Goal: Task Accomplishment & Management: Complete application form

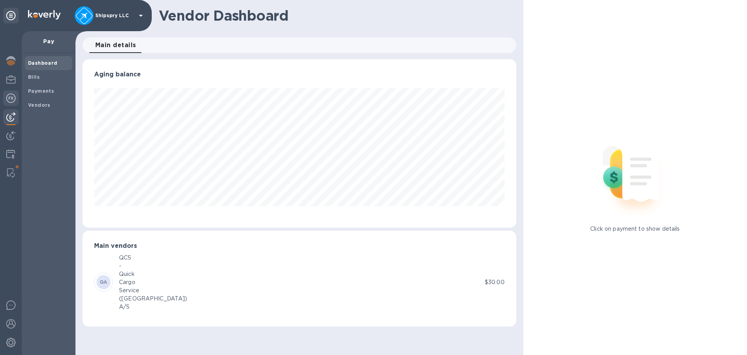
scroll to position [168, 434]
click at [15, 138] on img at bounding box center [10, 135] width 9 height 9
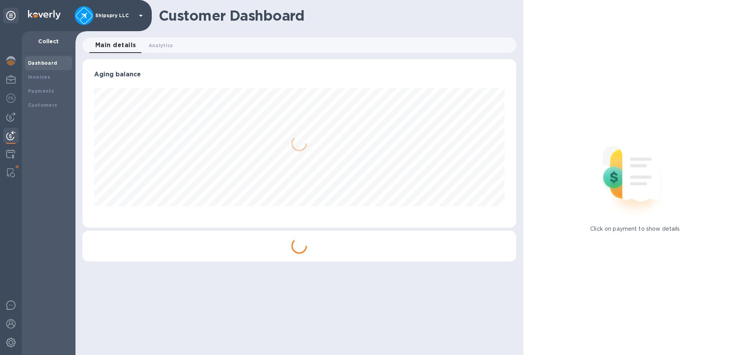
scroll to position [168, 434]
click at [49, 95] on div "Payments" at bounding box center [48, 91] width 41 height 8
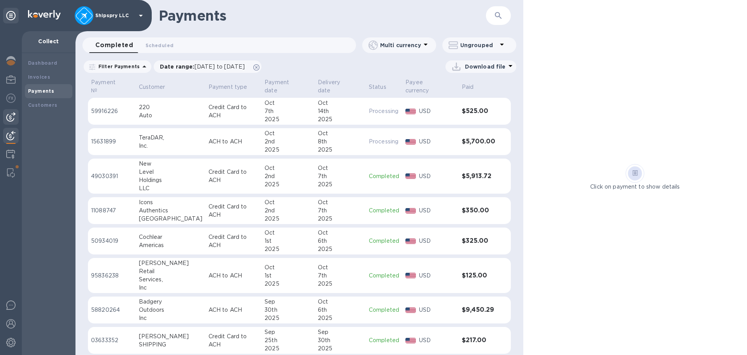
click at [9, 113] on img at bounding box center [10, 116] width 9 height 9
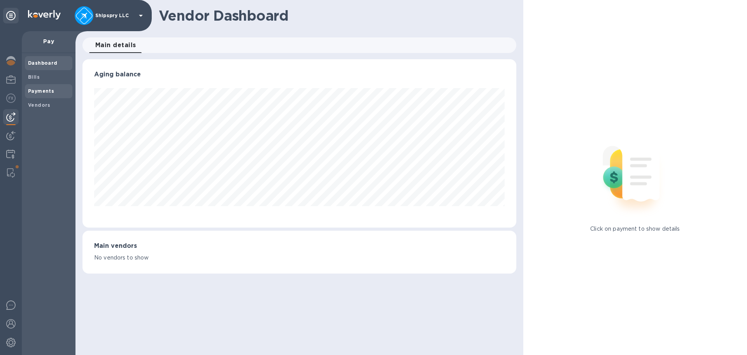
scroll to position [168, 434]
click at [40, 91] on b "Payments" at bounding box center [41, 91] width 26 height 6
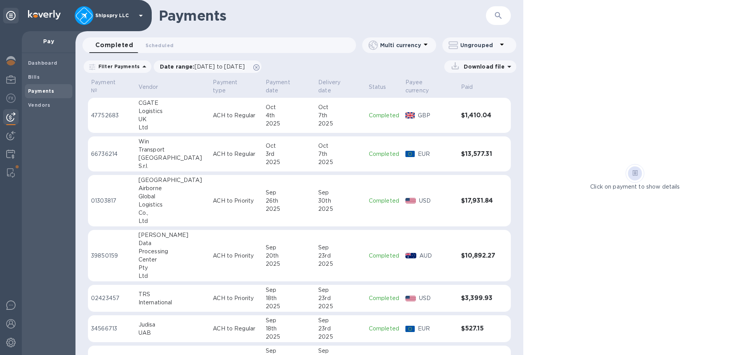
click at [503, 9] on button "button" at bounding box center [498, 15] width 19 height 19
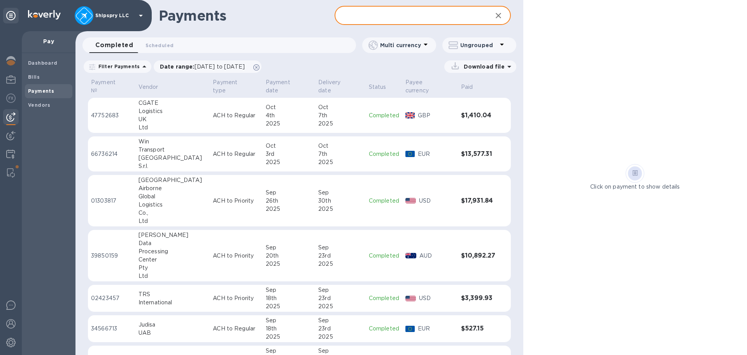
type input "g"
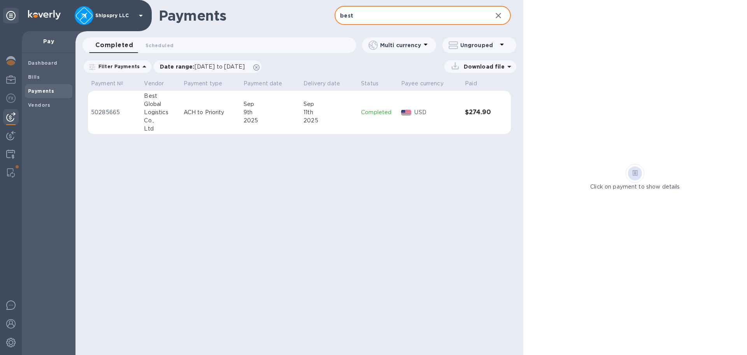
type input "best"
click at [204, 112] on p "ACH to Priority" at bounding box center [211, 112] width 54 height 8
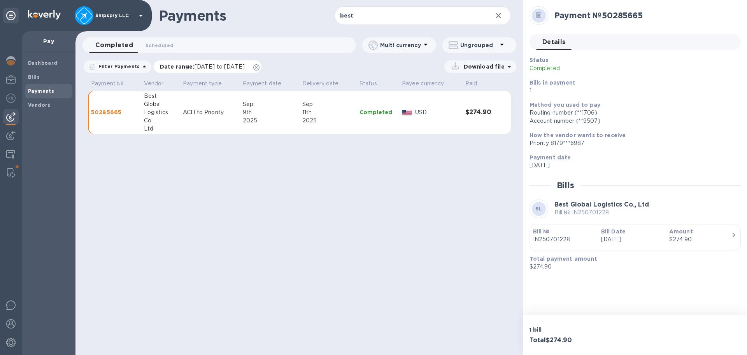
click at [260, 66] on icon at bounding box center [256, 67] width 6 height 6
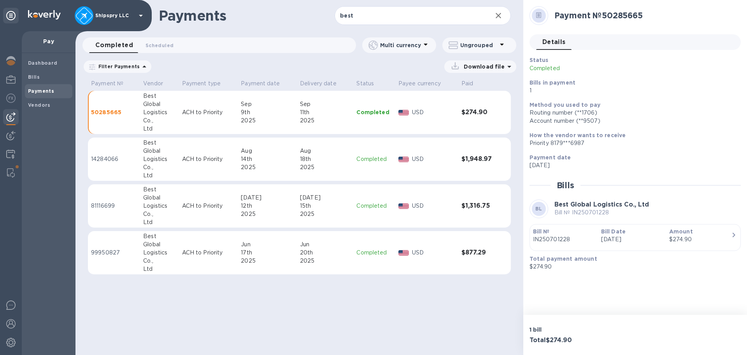
click at [251, 160] on div "14th" at bounding box center [267, 159] width 53 height 8
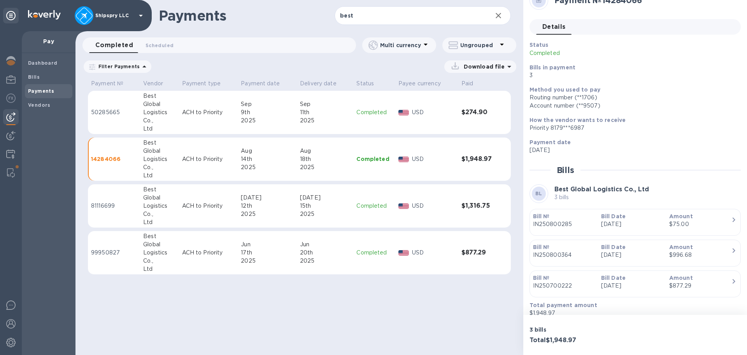
scroll to position [24, 0]
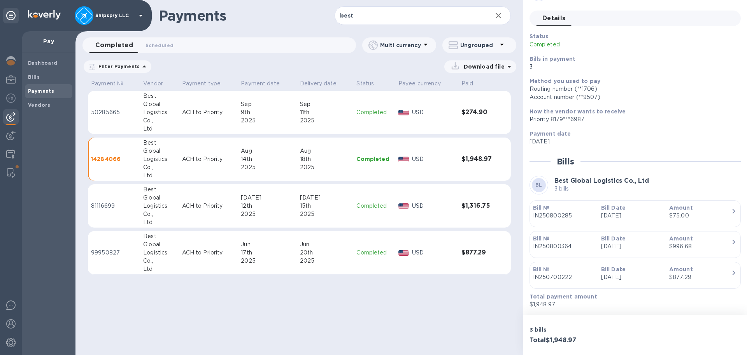
click at [286, 191] on td "[DATE]" at bounding box center [267, 206] width 59 height 44
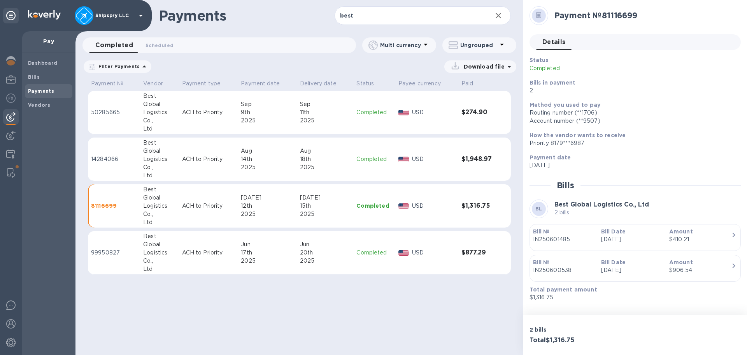
click at [296, 246] on td "[DATE]" at bounding box center [267, 253] width 59 height 44
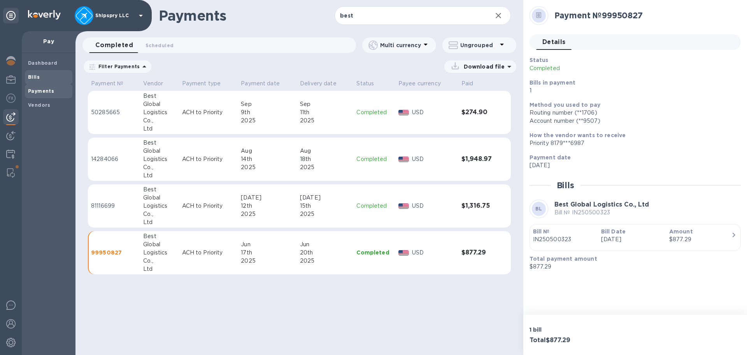
click at [31, 79] on b "Bills" at bounding box center [34, 77] width 12 height 6
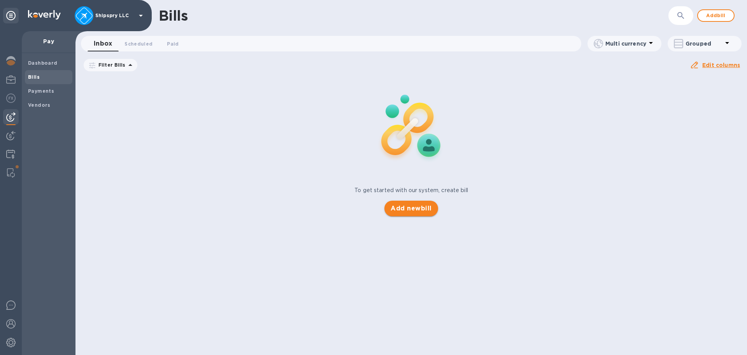
click at [420, 212] on span "Add new bill" at bounding box center [411, 208] width 41 height 9
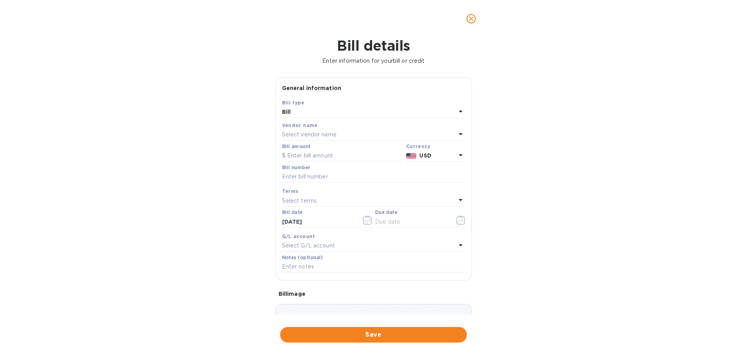
click at [304, 134] on p "Select vendor name" at bounding box center [309, 134] width 55 height 8
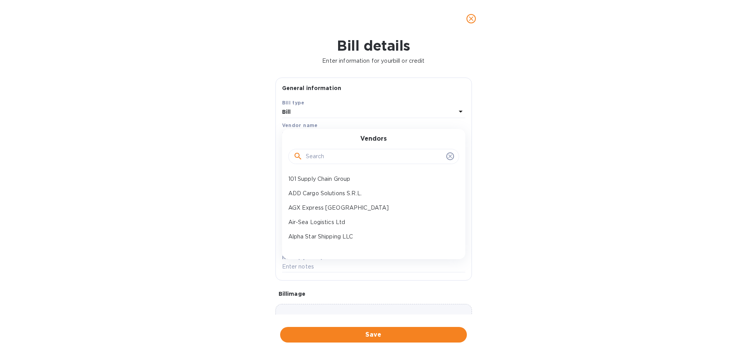
click at [333, 159] on input "text" at bounding box center [374, 157] width 137 height 12
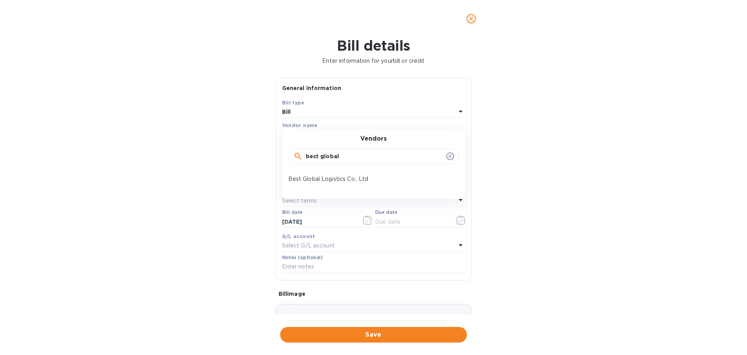
type input "best global"
click at [331, 178] on p "Best Global Logistics Co., Ltd" at bounding box center [370, 179] width 165 height 8
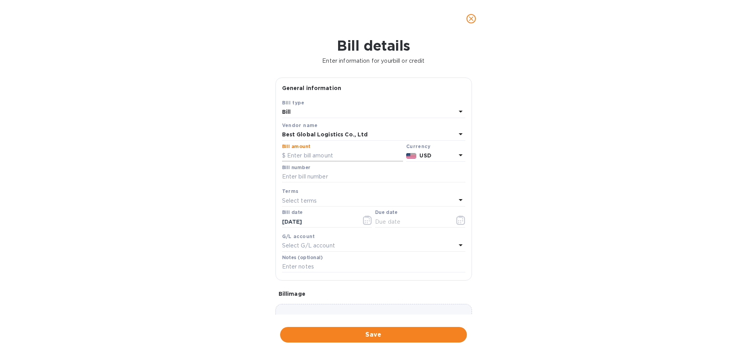
click at [317, 154] on input "text" at bounding box center [342, 156] width 121 height 12
type input "921.46"
click at [294, 174] on input "text" at bounding box center [373, 177] width 183 height 12
type input "IN250900330"
click at [363, 221] on icon "button" at bounding box center [367, 219] width 9 height 9
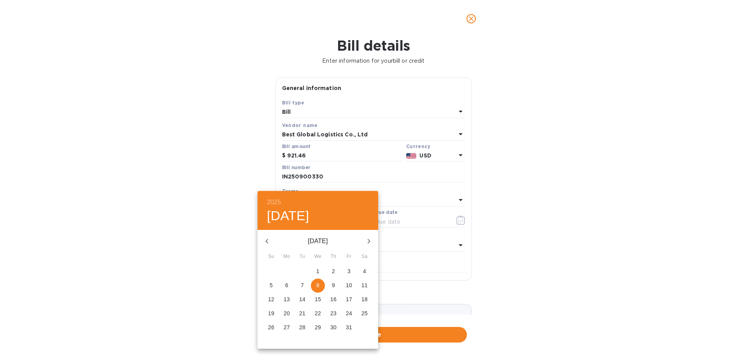
click at [267, 241] on icon "button" at bounding box center [267, 241] width 3 height 5
drag, startPoint x: 300, startPoint y: 271, endPoint x: 306, endPoint y: 265, distance: 9.1
click at [299, 271] on span "2" at bounding box center [302, 271] width 14 height 8
type input "[DATE]"
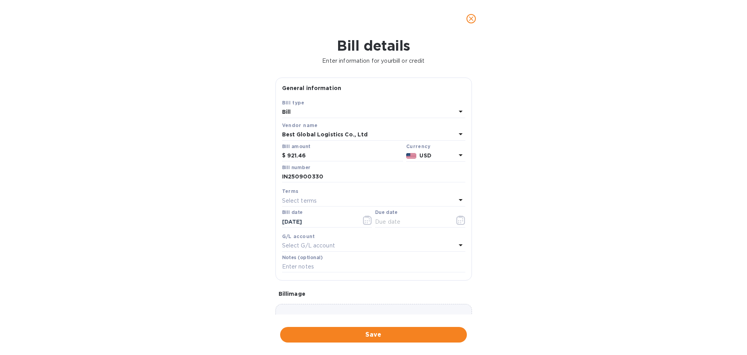
click at [333, 201] on div "Select terms" at bounding box center [369, 200] width 174 height 11
click at [321, 245] on p "Net 30" at bounding box center [370, 245] width 165 height 8
type input "[DATE]"
click at [313, 247] on p "Select G/L account" at bounding box center [308, 245] width 53 height 8
click at [308, 289] on p "Accounts Payable" at bounding box center [370, 290] width 165 height 8
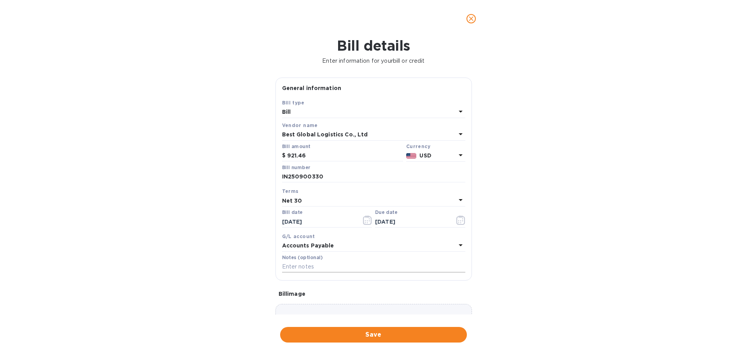
click at [307, 271] on input "text" at bounding box center [373, 267] width 183 height 12
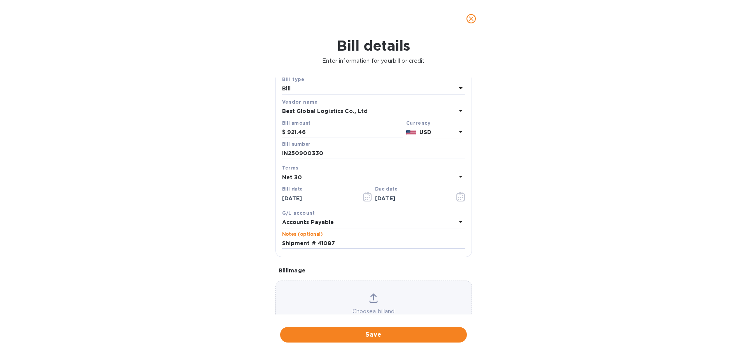
scroll to position [55, 0]
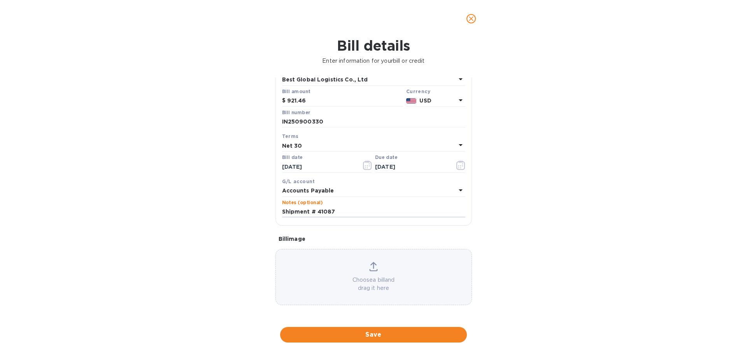
type input "Shipment # 41087"
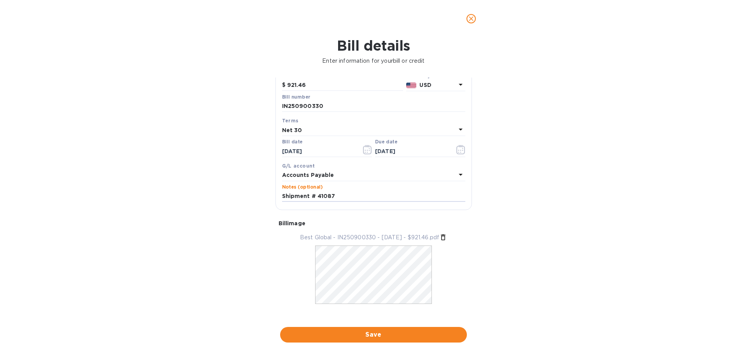
scroll to position [79, 0]
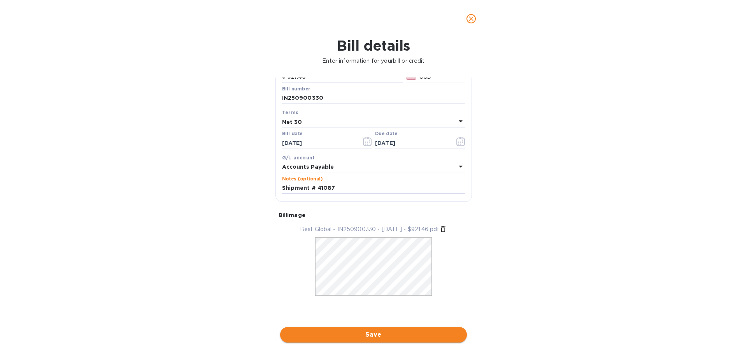
click at [372, 330] on span "Save" at bounding box center [374, 334] width 174 height 9
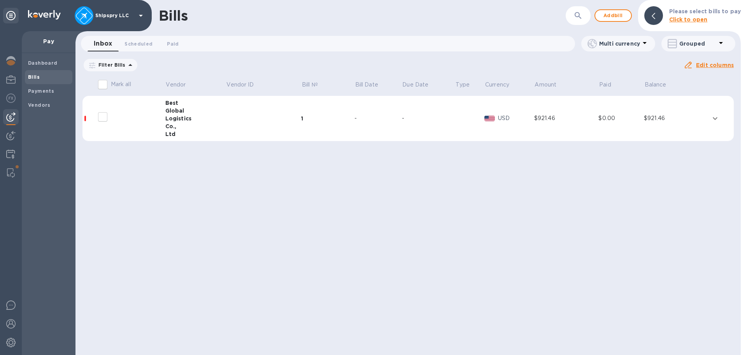
click at [312, 310] on div "Bills ​ Add bill Please select bills to pay Click to open Inbox 0 Scheduled 0 P…" at bounding box center [409, 177] width 666 height 355
click at [621, 14] on span "Add bill" at bounding box center [613, 15] width 23 height 9
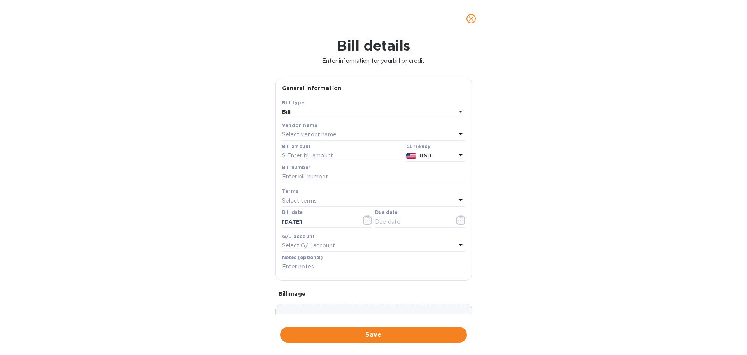
click at [309, 132] on p "Select vendor name" at bounding box center [309, 134] width 55 height 8
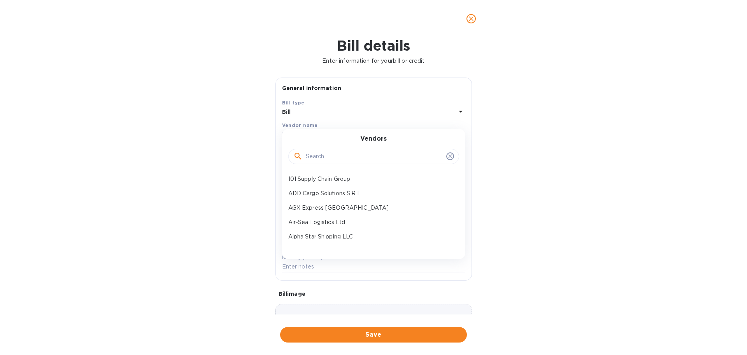
click at [464, 21] on button "close" at bounding box center [471, 18] width 19 height 19
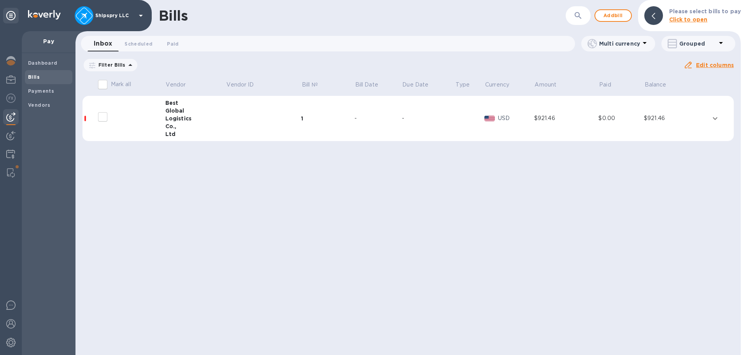
click at [382, 322] on div "Bills ​ Add bill Please select bills to pay Click to open Inbox 0 Scheduled 0 P…" at bounding box center [409, 177] width 666 height 355
click at [619, 15] on span "Add bill" at bounding box center [613, 15] width 23 height 9
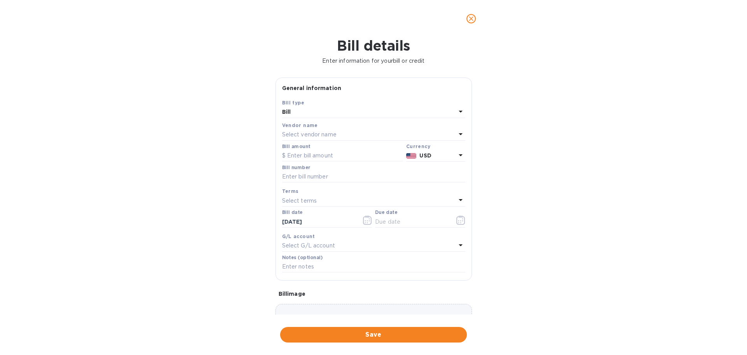
click at [328, 134] on p "Select vendor name" at bounding box center [309, 134] width 55 height 8
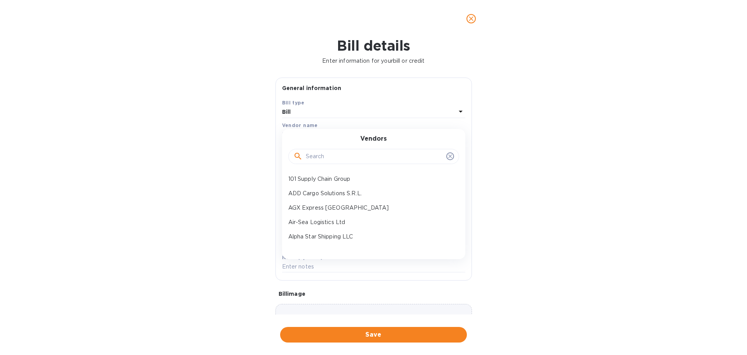
click at [349, 155] on input "text" at bounding box center [374, 157] width 137 height 12
type input "cgate"
click at [336, 175] on p "CGATE Logistics GmbH" at bounding box center [370, 179] width 165 height 8
type input "[DATE]"
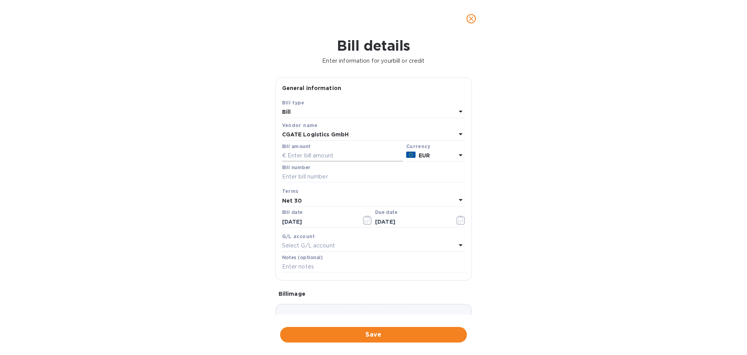
click at [325, 154] on input "text" at bounding box center [342, 156] width 121 height 12
type input "9,886.99"
click at [457, 158] on icon at bounding box center [460, 154] width 9 height 9
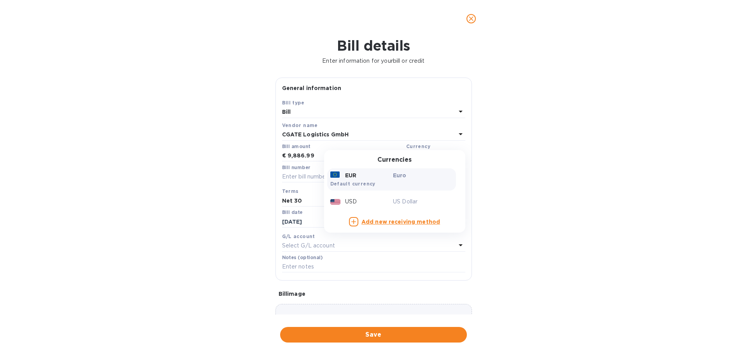
click at [368, 201] on div "USD" at bounding box center [360, 201] width 63 height 11
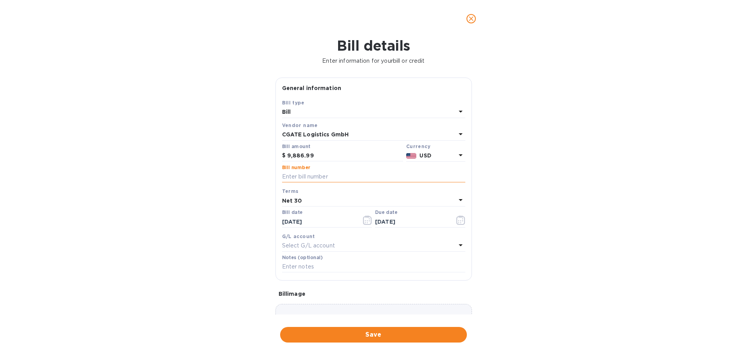
click at [298, 178] on input "text" at bounding box center [373, 177] width 183 height 12
type input "Sept Invoices"
click at [366, 220] on icon "button" at bounding box center [367, 219] width 9 height 9
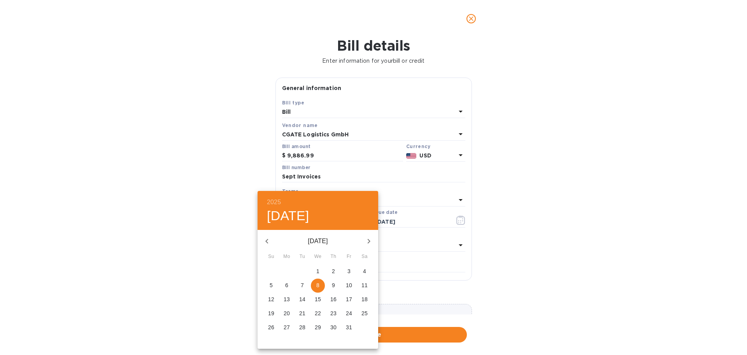
click at [266, 239] on icon "button" at bounding box center [266, 240] width 9 height 9
click at [302, 331] on p "30" at bounding box center [302, 327] width 6 height 8
type input "[DATE]"
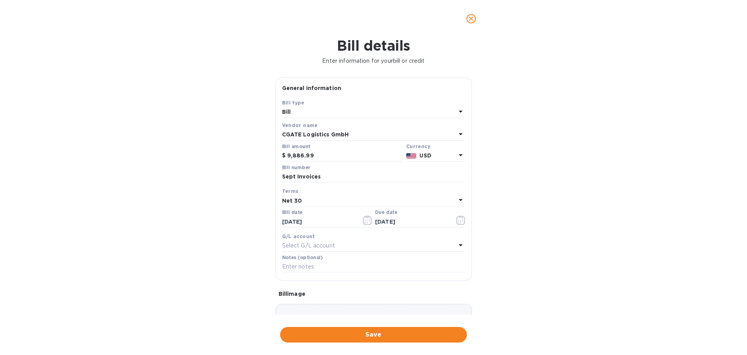
click at [305, 199] on div "Net 30" at bounding box center [369, 200] width 174 height 11
click at [304, 242] on p "Net 30" at bounding box center [370, 245] width 165 height 8
type input "[DATE]"
click at [322, 247] on p "Select G/L account" at bounding box center [308, 245] width 53 height 8
click at [317, 296] on b "AccountsPayable" at bounding box center [311, 298] width 46 height 6
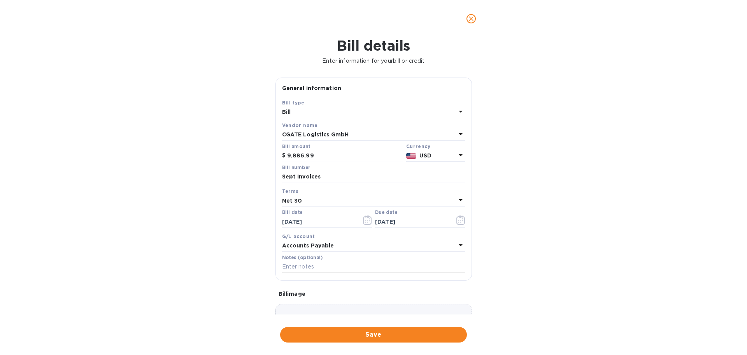
click at [301, 265] on input "text" at bounding box center [373, 267] width 183 height 12
type input "Multiple Shipments"
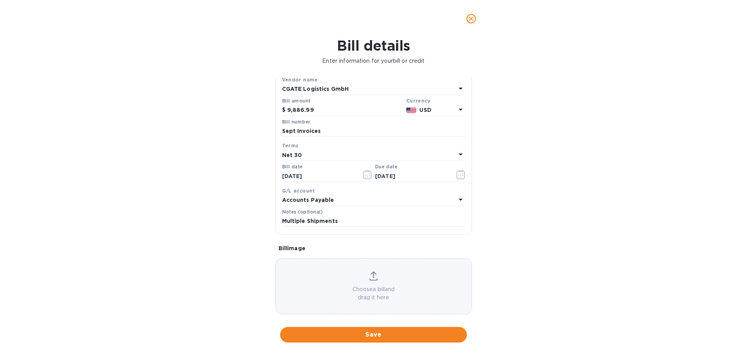
click at [396, 272] on div "Choose a bill and drag it here" at bounding box center [374, 286] width 196 height 30
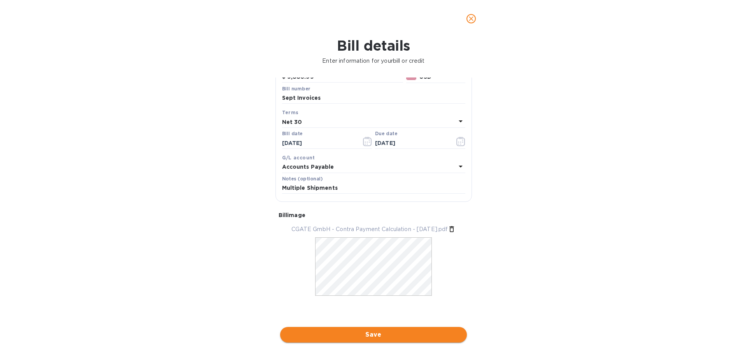
click at [384, 328] on button "Save" at bounding box center [373, 335] width 187 height 16
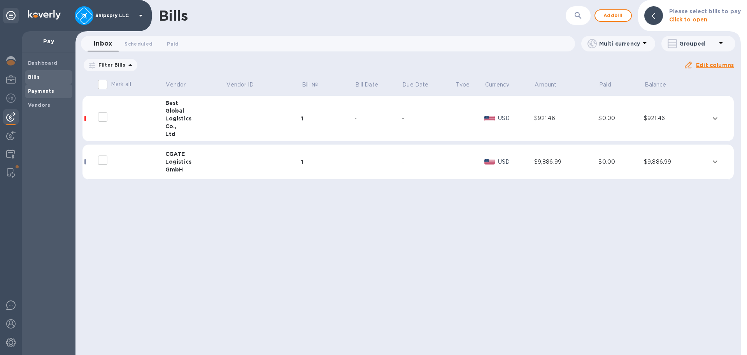
click at [36, 88] on b "Payments" at bounding box center [41, 91] width 26 height 6
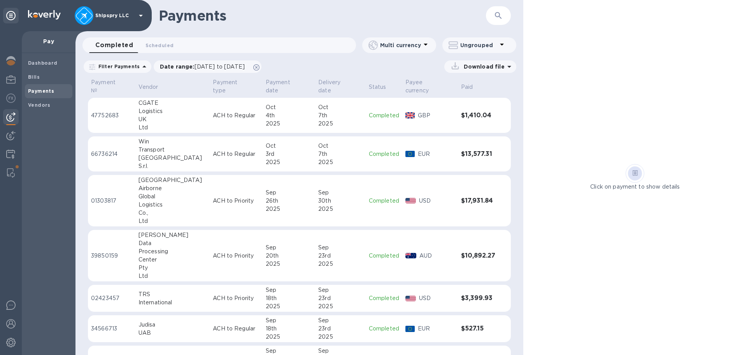
click at [458, 107] on td "$1,410.04" at bounding box center [478, 115] width 40 height 35
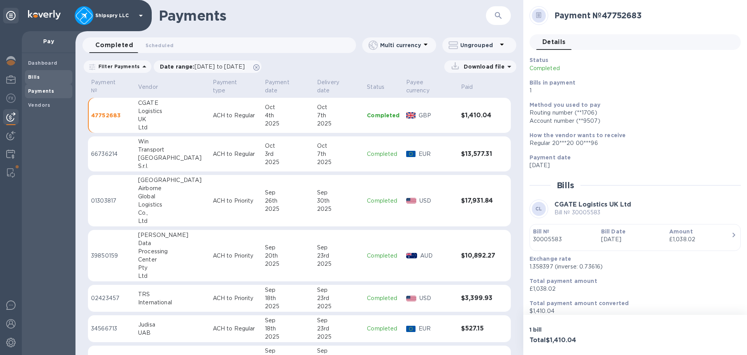
click at [36, 77] on b "Bills" at bounding box center [34, 77] width 12 height 6
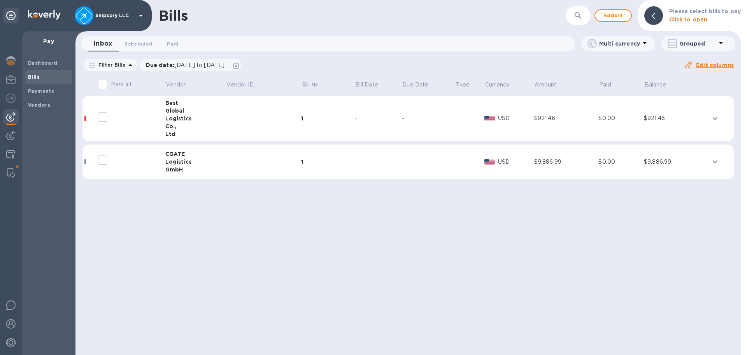
click at [198, 334] on div "Bills ​ Add bill Please select bills to pay Click to open Inbox 0 Scheduled 0 P…" at bounding box center [409, 177] width 666 height 355
drag, startPoint x: 42, startPoint y: 91, endPoint x: 61, endPoint y: 97, distance: 19.5
click at [42, 91] on b "Payments" at bounding box center [41, 91] width 26 height 6
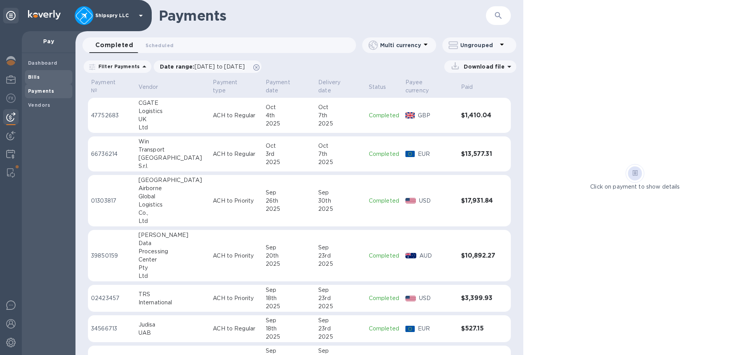
click at [54, 79] on span "Bills" at bounding box center [48, 77] width 41 height 8
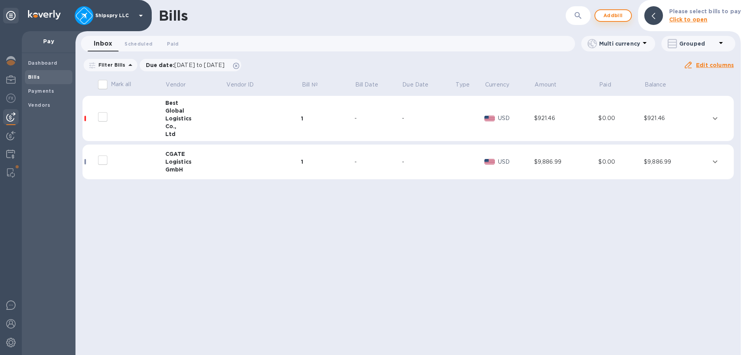
click at [625, 11] on span "Add bill" at bounding box center [613, 15] width 23 height 9
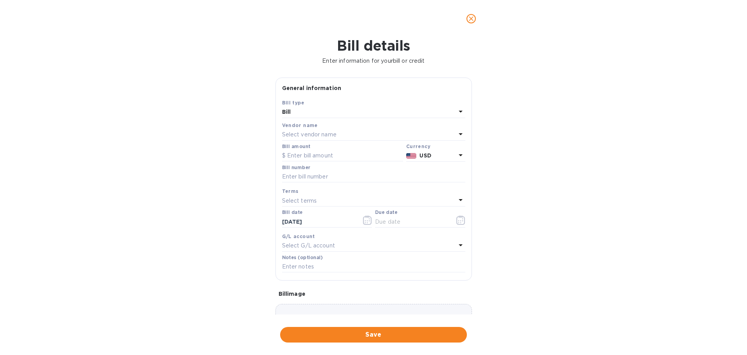
click at [298, 135] on p "Select vendor name" at bounding box center [309, 134] width 55 height 8
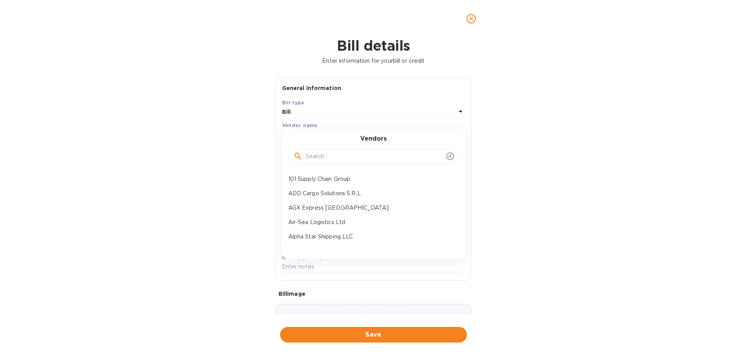
click at [323, 156] on input "text" at bounding box center [374, 157] width 137 height 12
type input "deliver"
click at [316, 188] on div "Deliver It" at bounding box center [370, 193] width 171 height 14
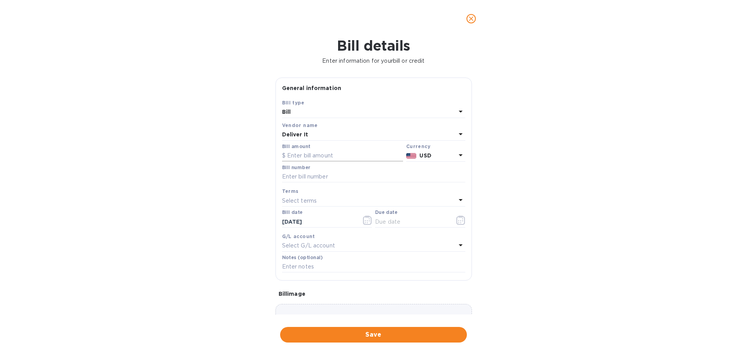
click at [316, 153] on input "text" at bounding box center [342, 156] width 121 height 12
type input "1,195"
click at [428, 156] on b "USD" at bounding box center [426, 155] width 12 height 6
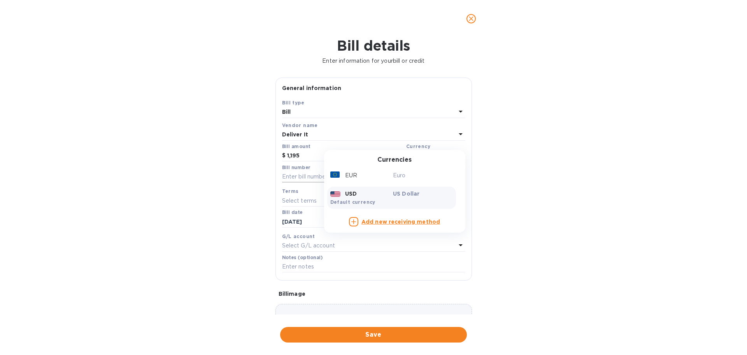
click at [377, 180] on div "EUR" at bounding box center [360, 175] width 63 height 11
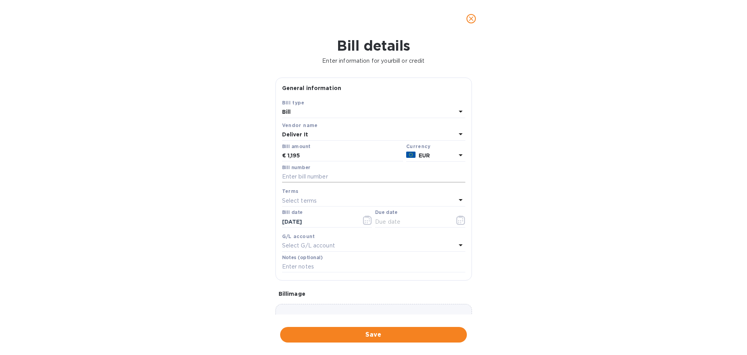
drag, startPoint x: 313, startPoint y: 180, endPoint x: 303, endPoint y: 179, distance: 9.8
click at [313, 180] on input "text" at bounding box center [373, 177] width 183 height 12
click at [315, 176] on input "text" at bounding box center [373, 177] width 183 height 12
paste input "DISI252476"
type input "DISI252476"
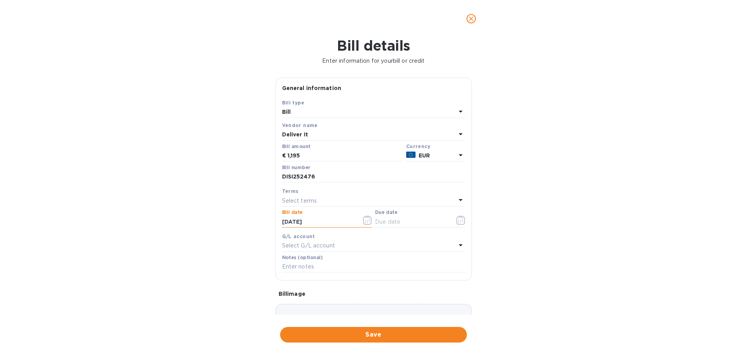
click at [365, 219] on icon "button" at bounding box center [367, 219] width 9 height 9
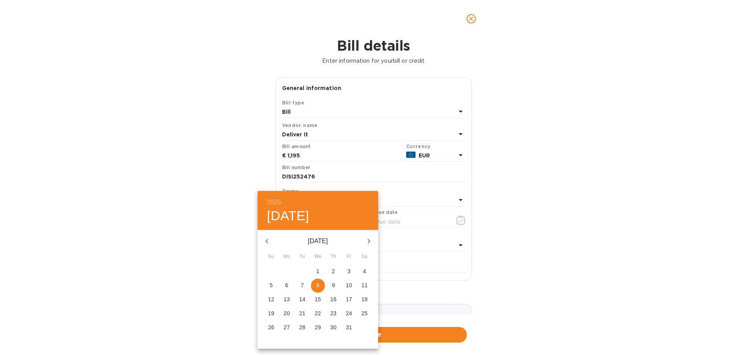
click at [365, 273] on p "4" at bounding box center [364, 271] width 3 height 8
type input "[DATE]"
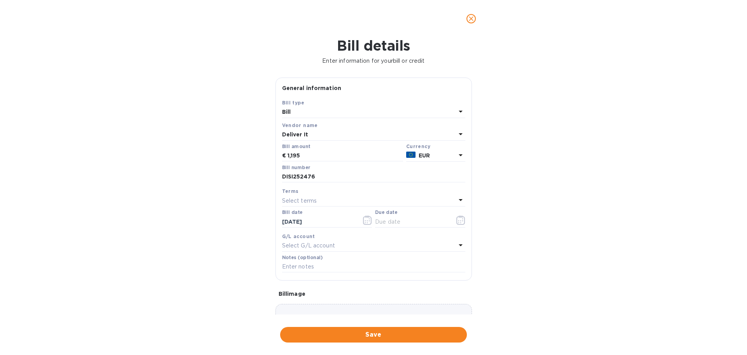
click at [323, 200] on div "Select terms" at bounding box center [369, 200] width 174 height 11
click at [330, 262] on div "Net 15" at bounding box center [370, 268] width 171 height 14
type input "[DATE]"
click at [321, 245] on p "Select G/L account" at bounding box center [308, 245] width 53 height 8
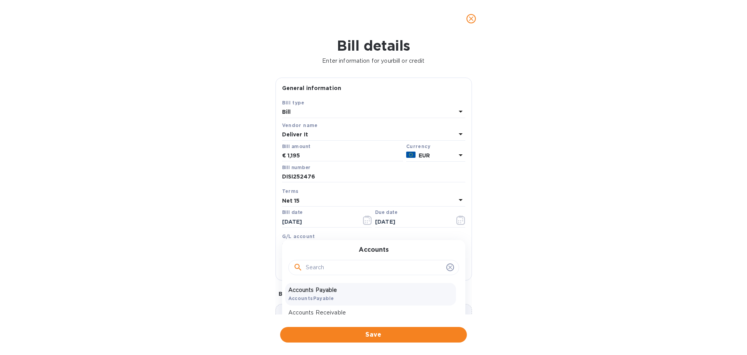
click at [318, 292] on p "Accounts Payable" at bounding box center [370, 290] width 165 height 8
click at [317, 268] on input "text" at bounding box center [373, 267] width 183 height 12
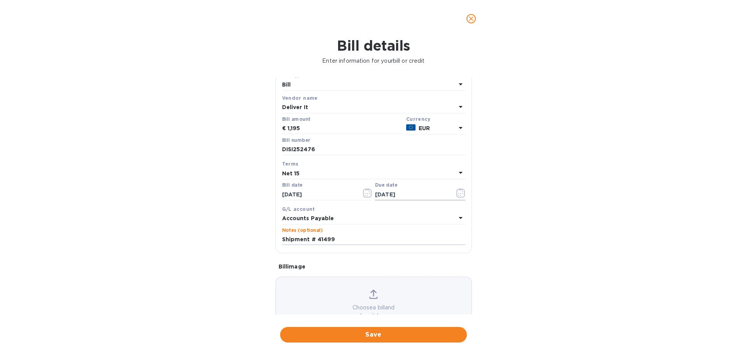
scroll to position [55, 0]
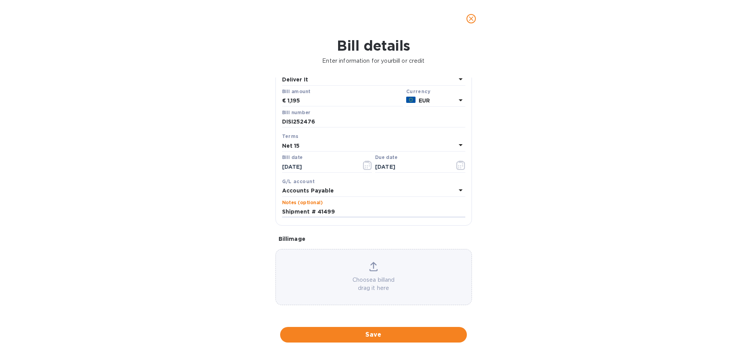
type input "Shipment # 41499"
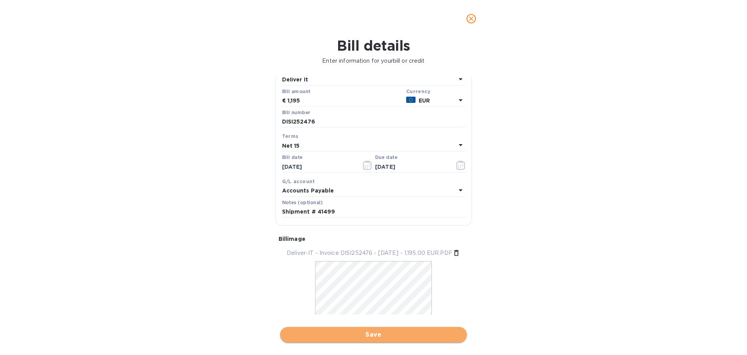
click at [372, 334] on span "Save" at bounding box center [374, 334] width 174 height 9
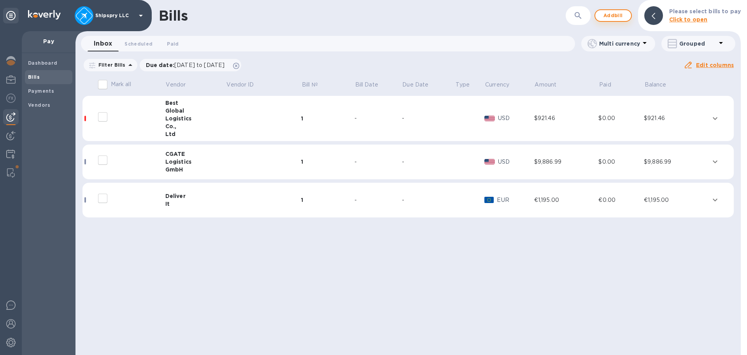
click at [618, 12] on span "Add bill" at bounding box center [613, 15] width 23 height 9
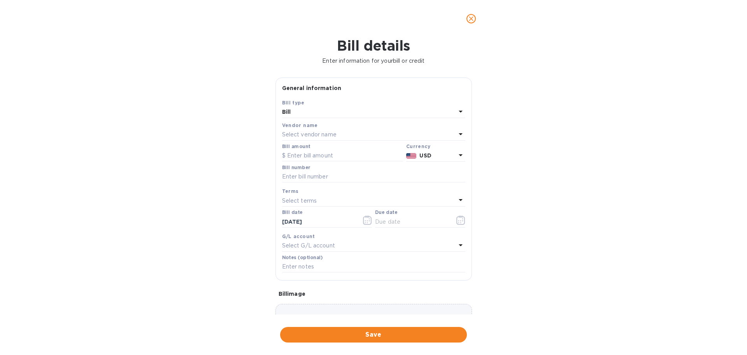
click at [335, 135] on p "Select vendor name" at bounding box center [309, 134] width 55 height 8
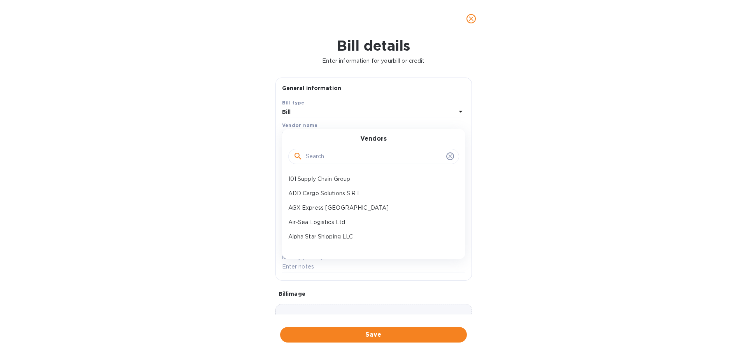
click at [321, 156] on input "text" at bounding box center [374, 157] width 137 height 12
type input "deliver"
click at [322, 194] on p "Deliver It" at bounding box center [370, 193] width 165 height 8
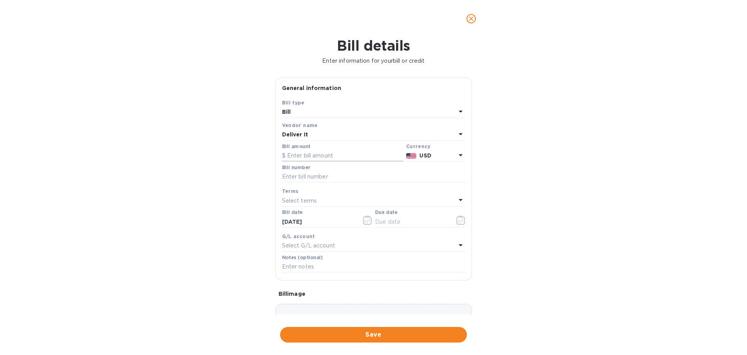
click at [313, 158] on input "text" at bounding box center [342, 156] width 121 height 12
type input "685"
click at [442, 151] on p "USD" at bounding box center [438, 155] width 36 height 8
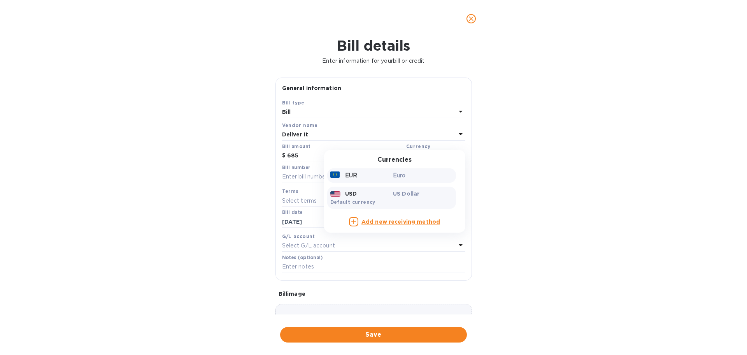
click at [362, 178] on div "EUR" at bounding box center [360, 175] width 63 height 11
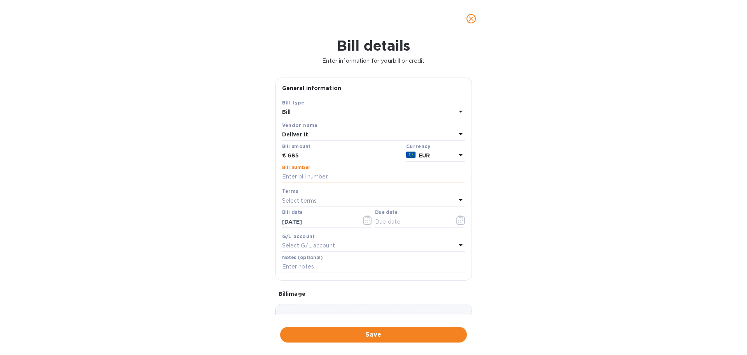
click at [299, 172] on input "text" at bounding box center [373, 177] width 183 height 12
type input "DISI252658"
click at [369, 218] on icon "button" at bounding box center [369, 218] width 1 height 1
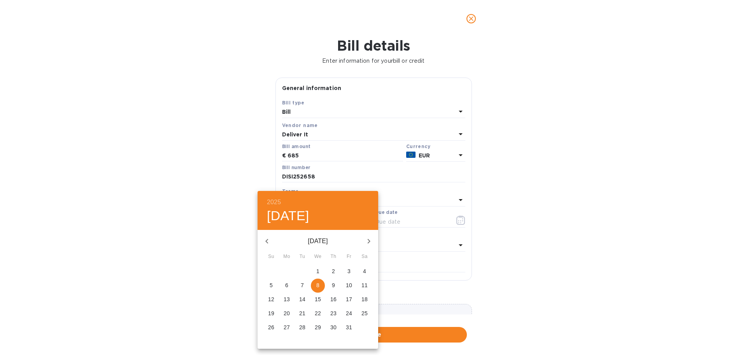
click at [265, 239] on icon "button" at bounding box center [266, 240] width 9 height 9
click at [315, 311] on p "24" at bounding box center [318, 313] width 6 height 8
type input "[DATE]"
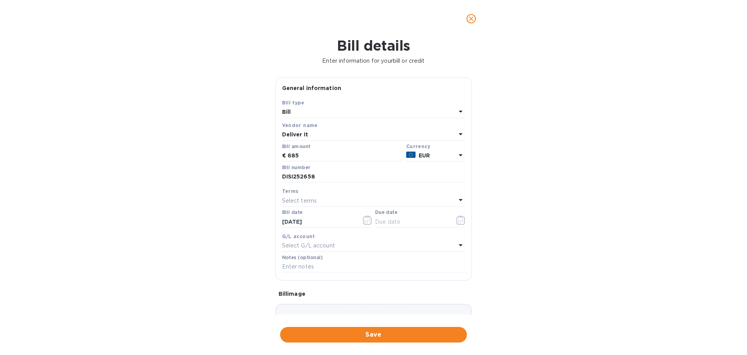
click at [324, 196] on div "Select terms" at bounding box center [369, 200] width 174 height 11
click at [319, 263] on div "Net 15" at bounding box center [370, 268] width 171 height 14
type input "[DATE]"
click at [318, 246] on p "Select G/L account" at bounding box center [308, 245] width 53 height 8
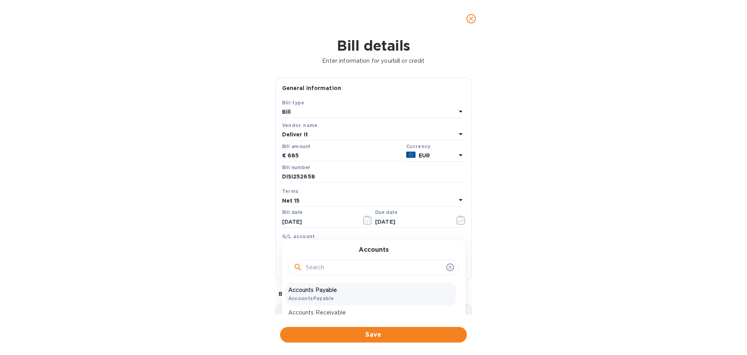
click at [312, 292] on p "Accounts Payable" at bounding box center [370, 290] width 165 height 8
click at [313, 265] on input "text" at bounding box center [373, 267] width 183 height 12
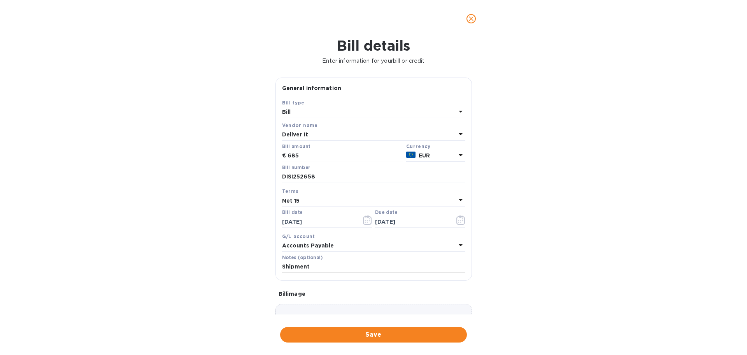
click at [327, 263] on input "Shipment" at bounding box center [373, 267] width 183 height 12
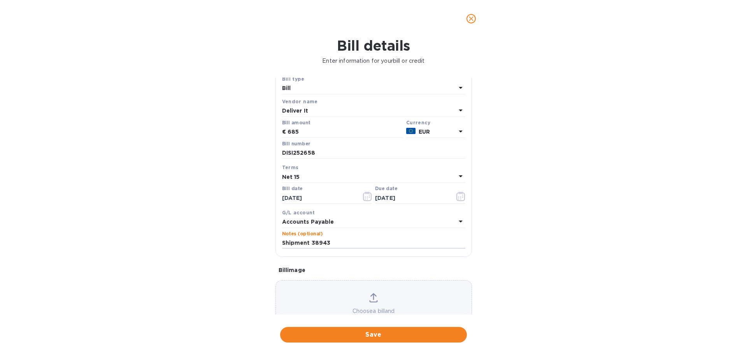
scroll to position [55, 0]
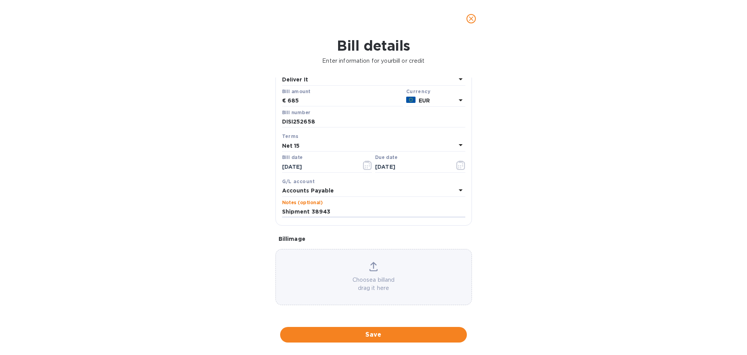
type input "Shipment 38943"
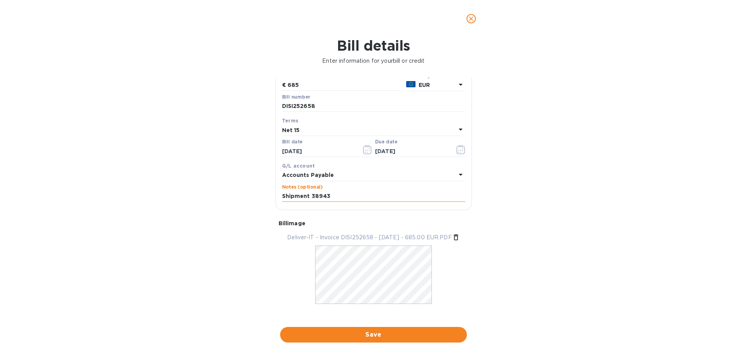
scroll to position [79, 0]
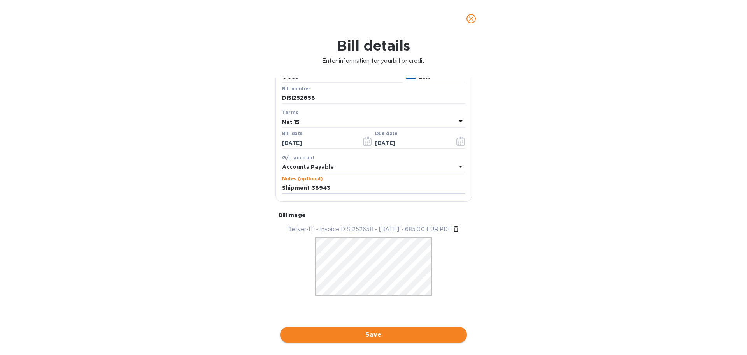
click at [385, 341] on button "Save" at bounding box center [373, 335] width 187 height 16
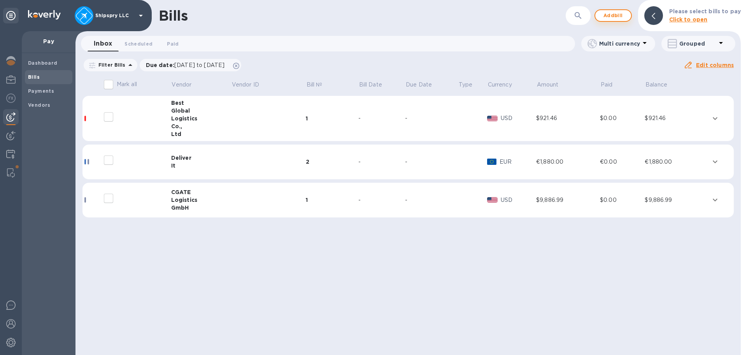
click at [614, 17] on span "Add bill" at bounding box center [613, 15] width 23 height 9
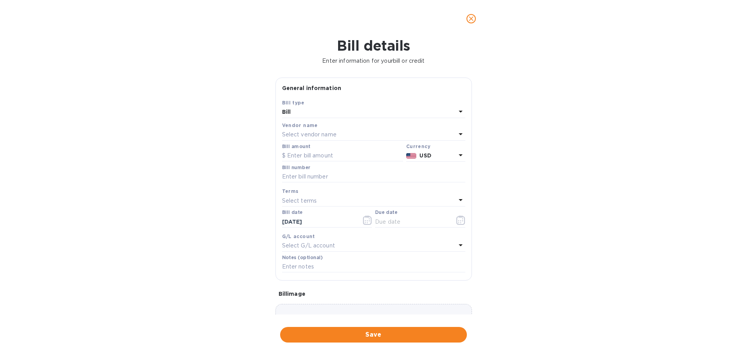
click at [303, 136] on p "Select vendor name" at bounding box center [309, 134] width 55 height 8
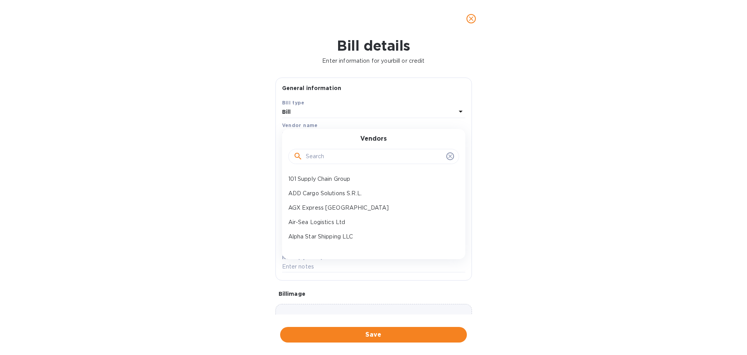
click at [328, 160] on input "text" at bounding box center [374, 157] width 137 height 12
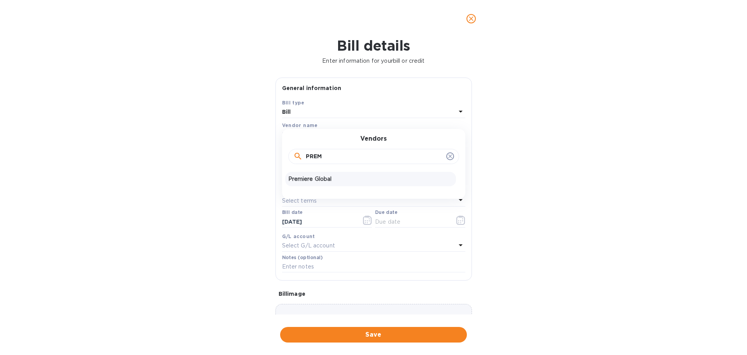
type input "PREM"
click at [320, 174] on div "Premiere Global" at bounding box center [370, 179] width 171 height 14
type input "[DATE]"
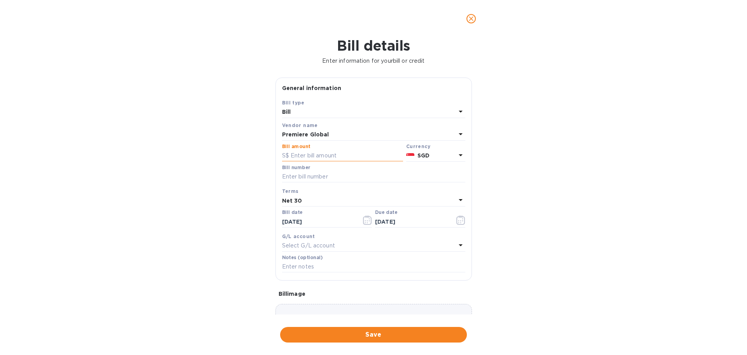
click at [311, 152] on input "text" at bounding box center [342, 156] width 121 height 12
type input "1,421.20"
type input "PGSIN25-21604"
click at [368, 220] on icon "button" at bounding box center [367, 219] width 9 height 9
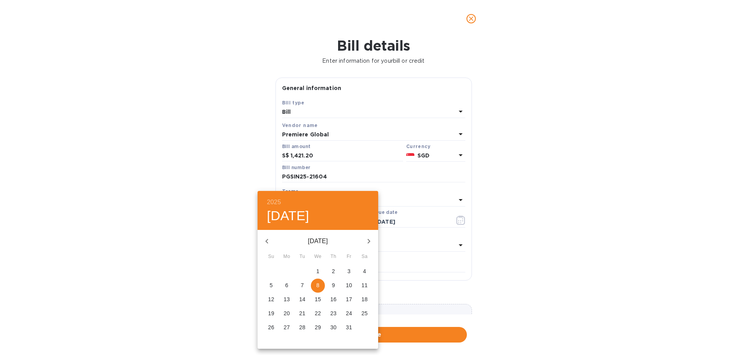
click at [319, 270] on p "1" at bounding box center [318, 271] width 3 height 8
type input "[DATE]"
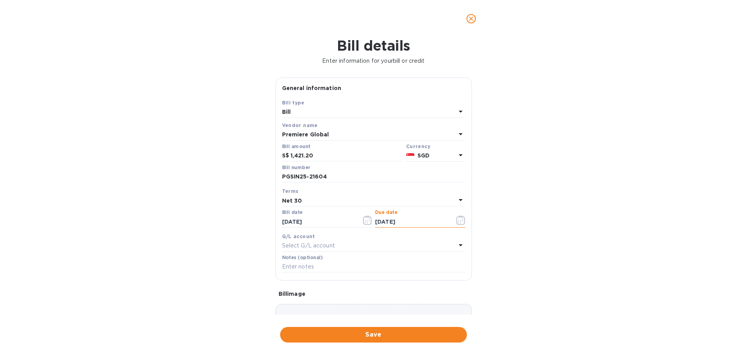
click at [315, 201] on div "Net 30" at bounding box center [369, 200] width 174 height 11
click at [300, 244] on p "Net 30" at bounding box center [370, 245] width 165 height 8
type input "[DATE]"
click at [300, 245] on p "Select G/L account" at bounding box center [308, 245] width 53 height 8
drag, startPoint x: 305, startPoint y: 287, endPoint x: 319, endPoint y: 272, distance: 20.1
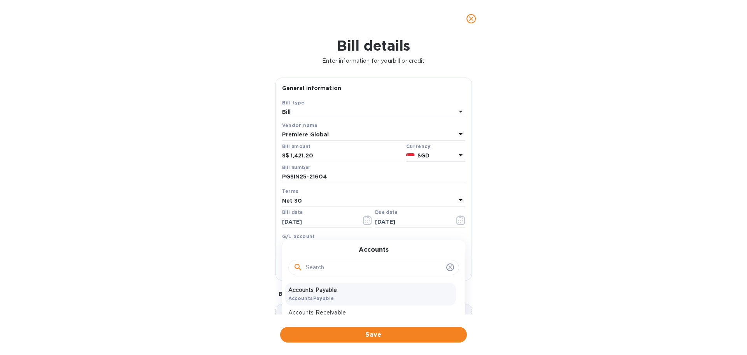
click at [305, 287] on p "Accounts Payable" at bounding box center [370, 290] width 165 height 8
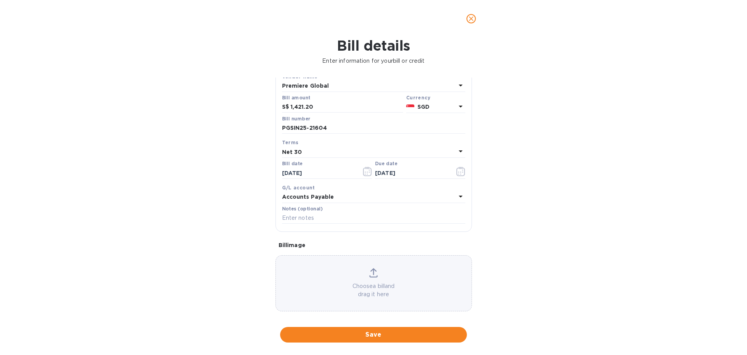
scroll to position [55, 0]
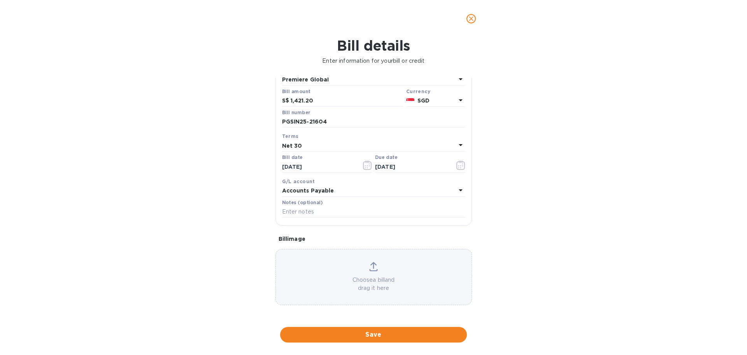
click at [305, 218] on div at bounding box center [373, 218] width 183 height 2
click at [300, 213] on input "text" at bounding box center [373, 212] width 183 height 12
type input "Shipment # 42925"
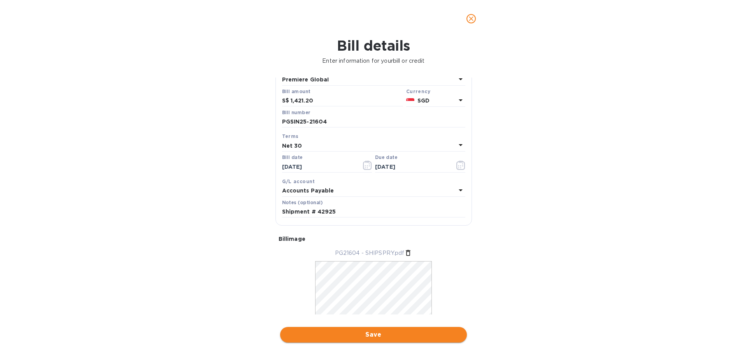
click at [372, 336] on span "Save" at bounding box center [374, 334] width 174 height 9
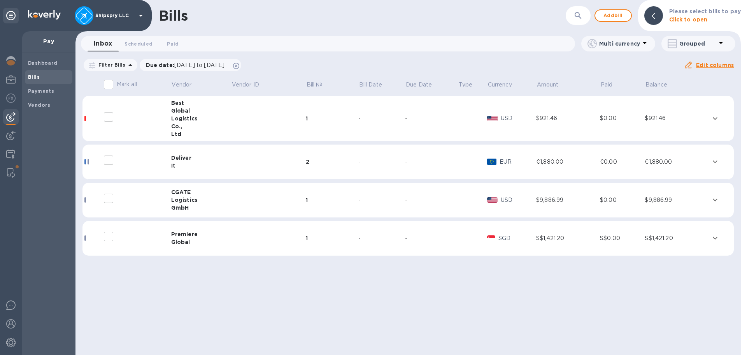
click at [311, 276] on div "Bills ​ Add bill Please select bills to pay Click to open Inbox 0 Scheduled 0 P…" at bounding box center [409, 177] width 666 height 355
